Goal: Transaction & Acquisition: Book appointment/travel/reservation

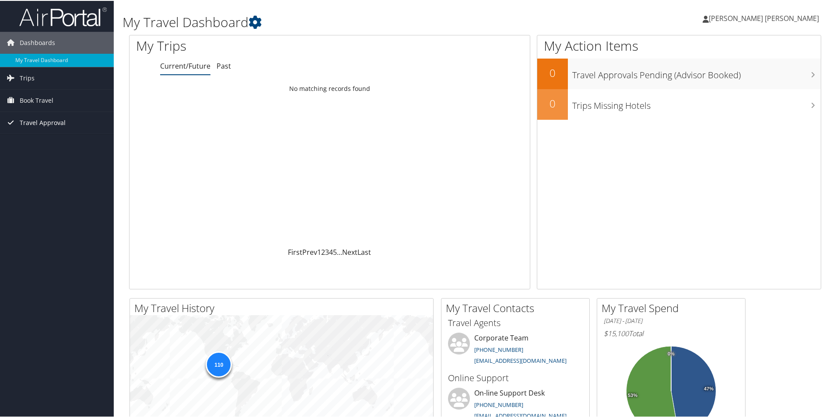
click at [58, 126] on span "Travel Approval" at bounding box center [43, 122] width 46 height 22
click at [50, 102] on span "Book Travel" at bounding box center [37, 100] width 34 height 22
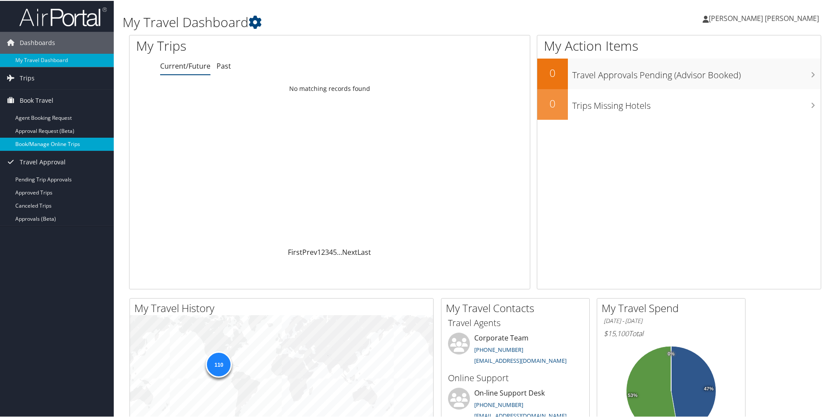
click at [54, 142] on link "Book/Manage Online Trips" at bounding box center [57, 143] width 114 height 13
